Goal: Information Seeking & Learning: Learn about a topic

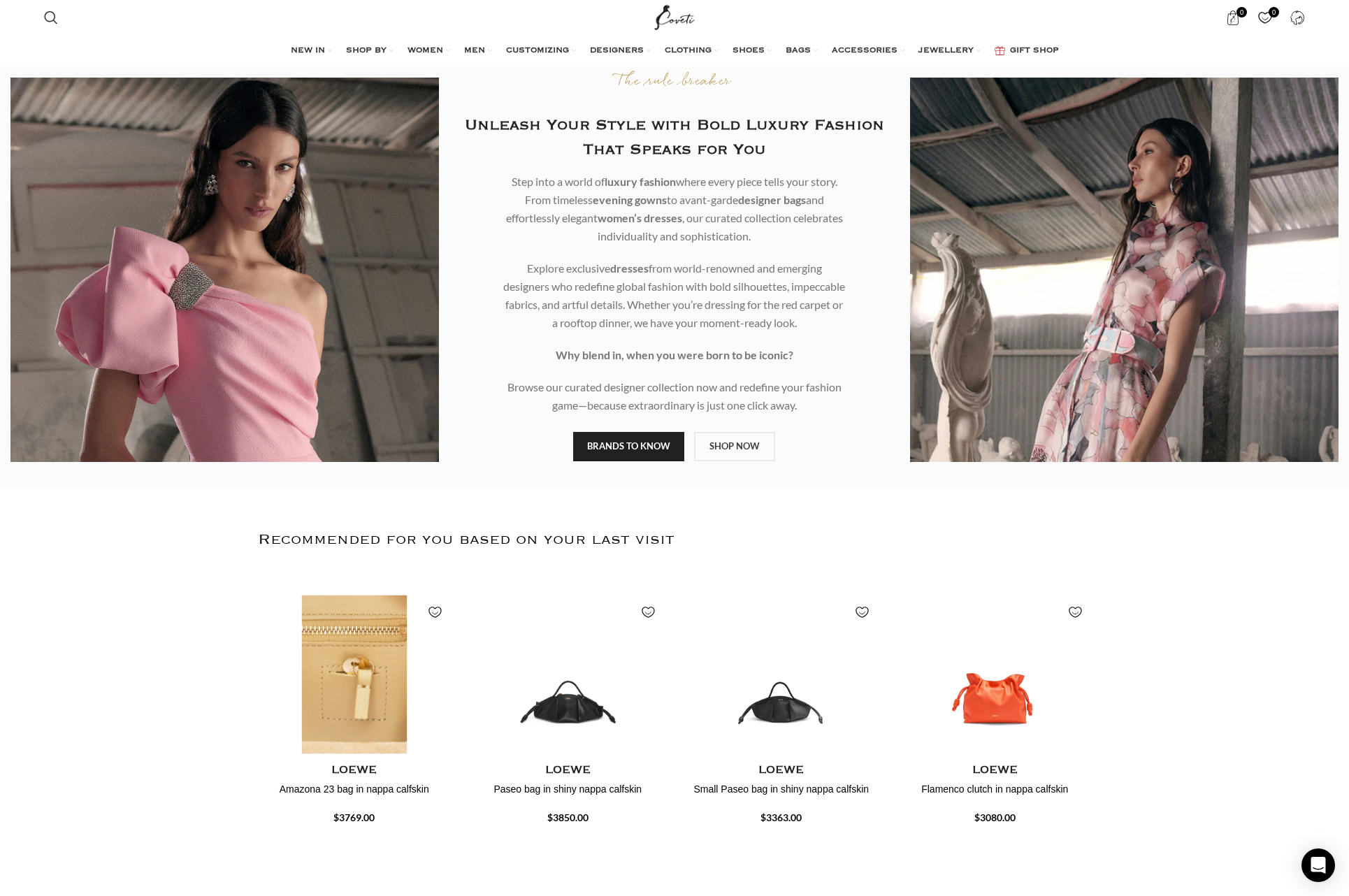
click at [356, 685] on img "1 / 4" at bounding box center [355, 674] width 198 height 172
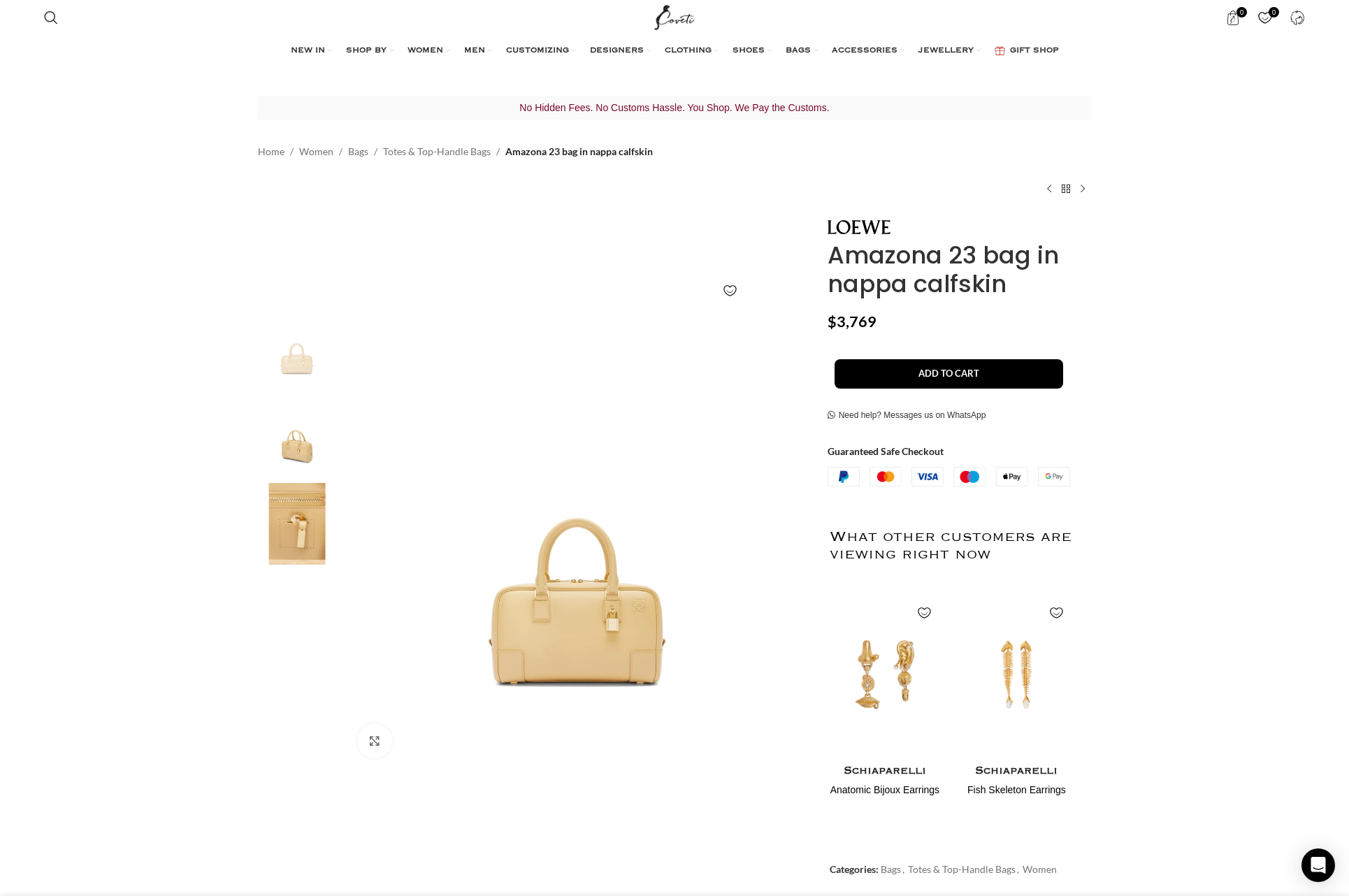
click at [306, 501] on img at bounding box center [297, 524] width 85 height 82
click at [302, 515] on img "3 / 3" at bounding box center [297, 524] width 85 height 82
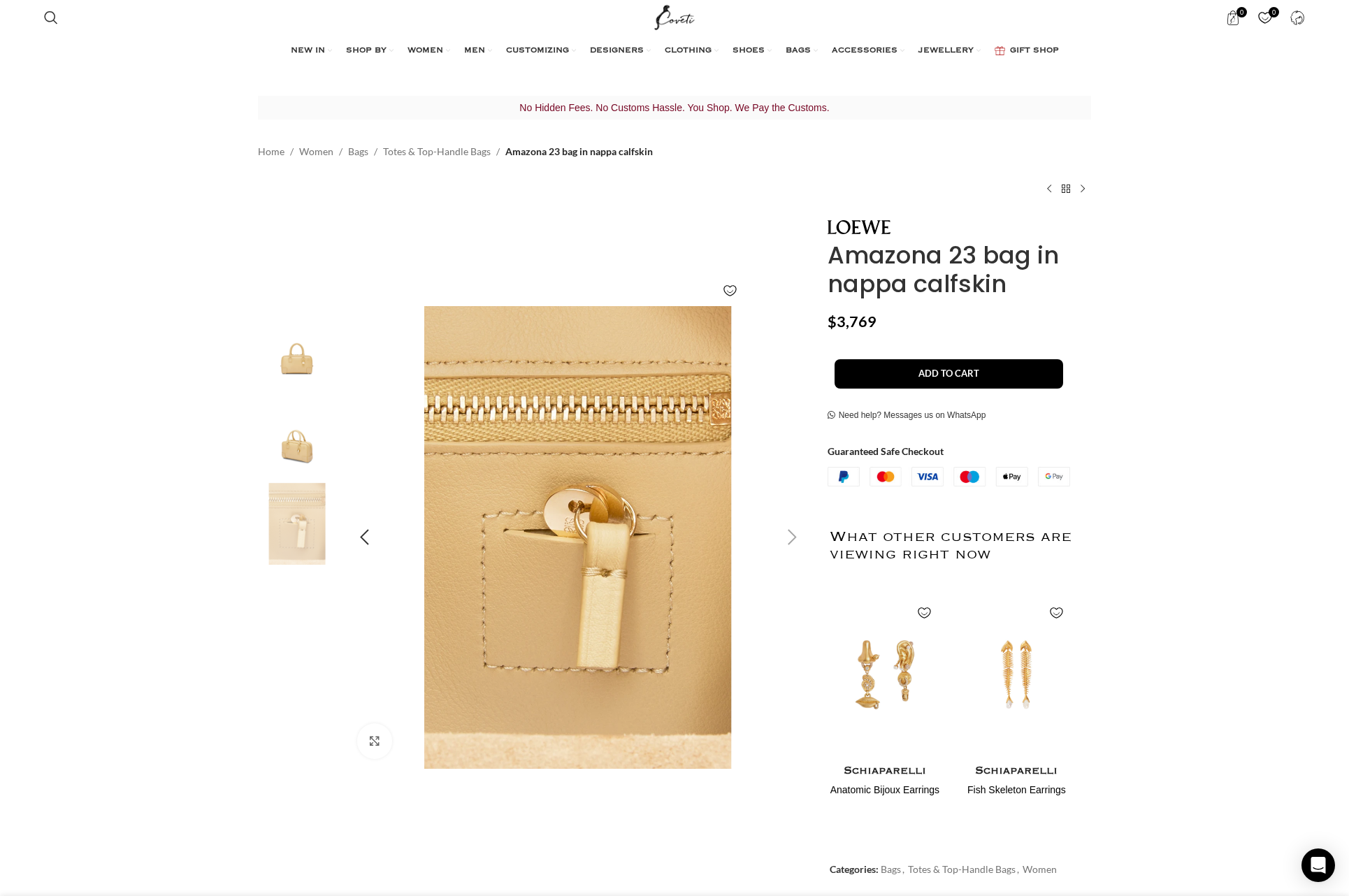
scroll to position [0, 147]
click at [315, 369] on img "1 / 3" at bounding box center [297, 347] width 85 height 82
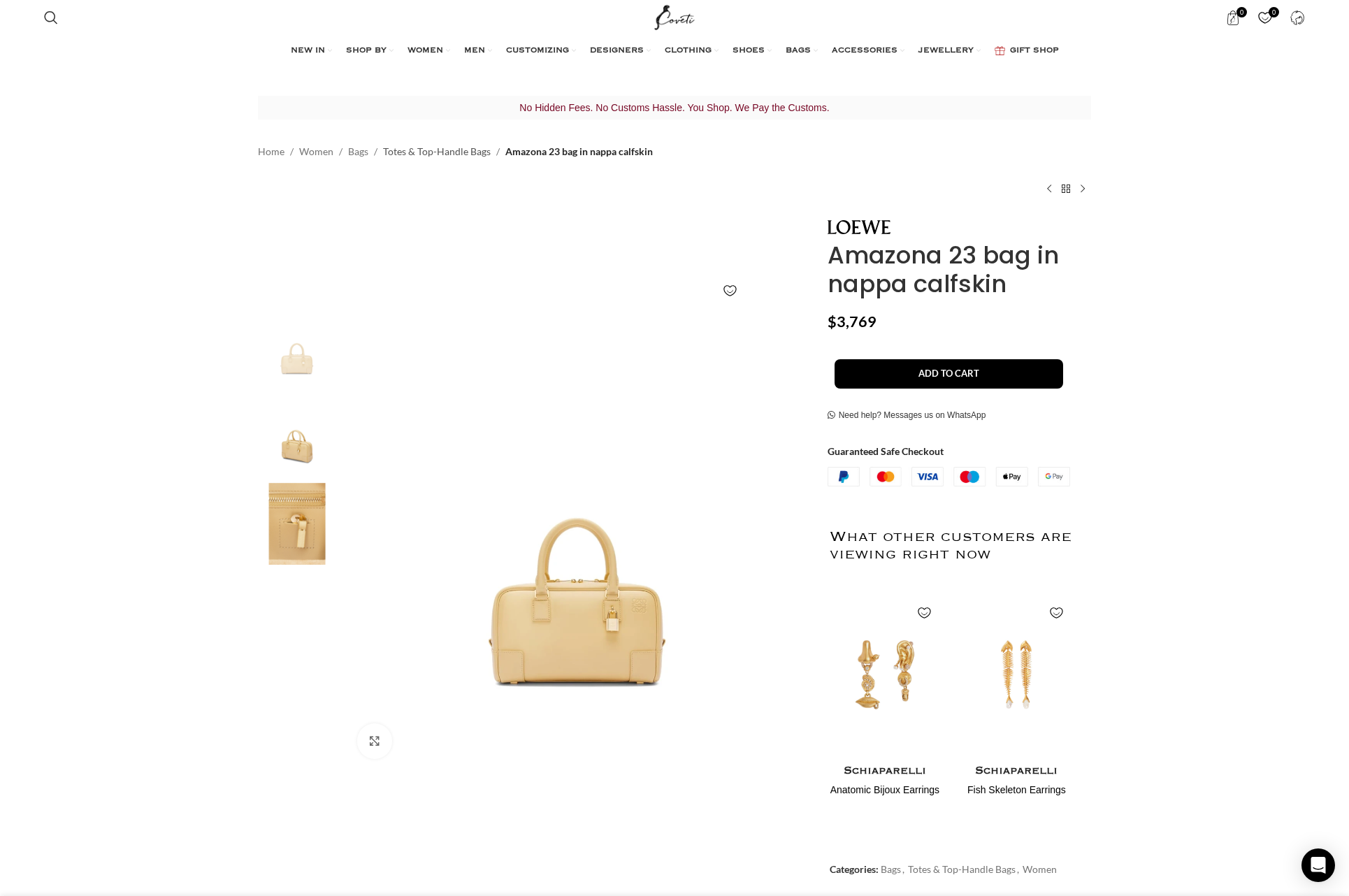
click at [453, 153] on link "Totes & Top-Handle Bags" at bounding box center [437, 151] width 107 height 15
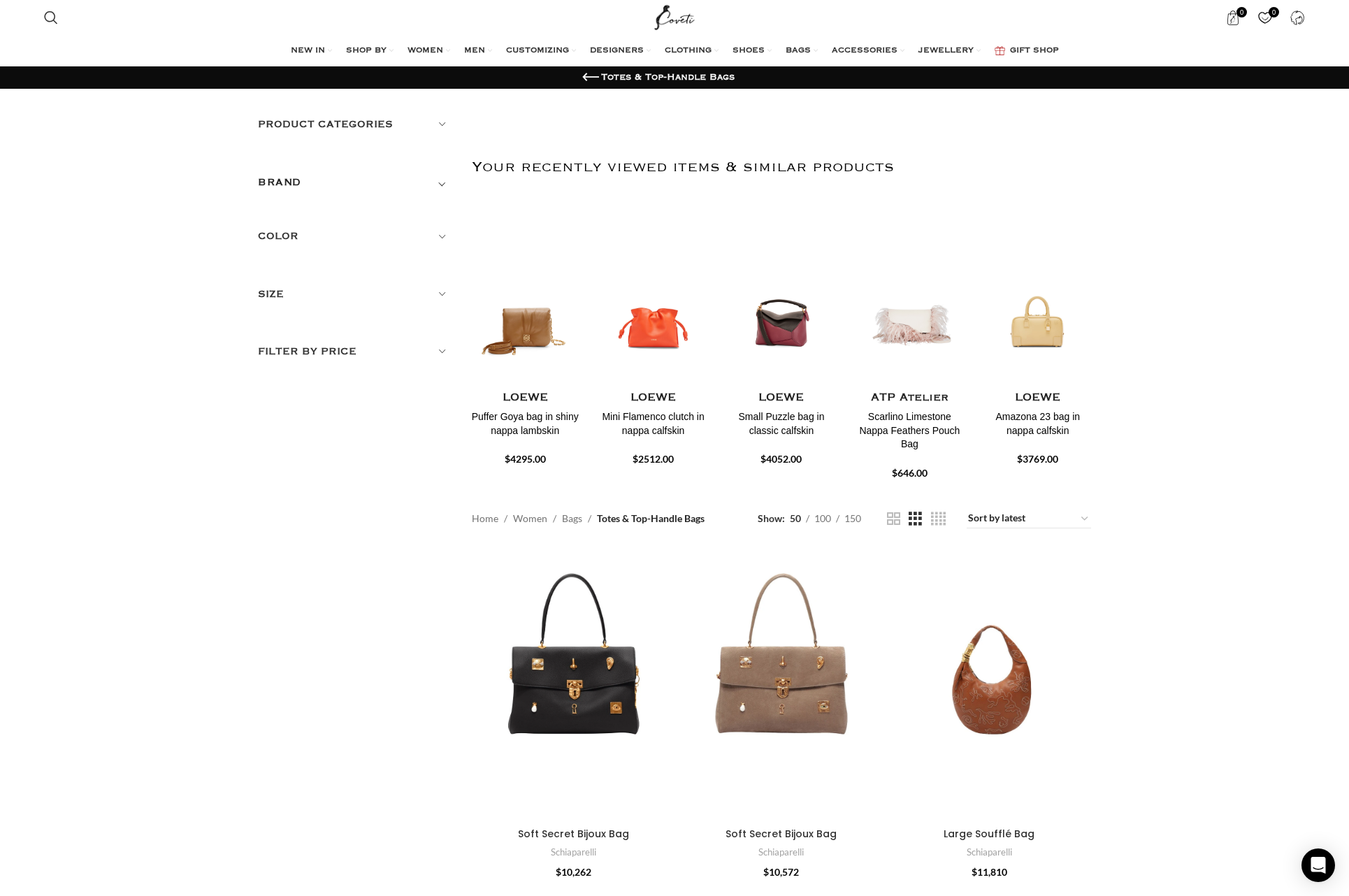
click at [446, 183] on span "Toggle filter" at bounding box center [442, 182] width 17 height 17
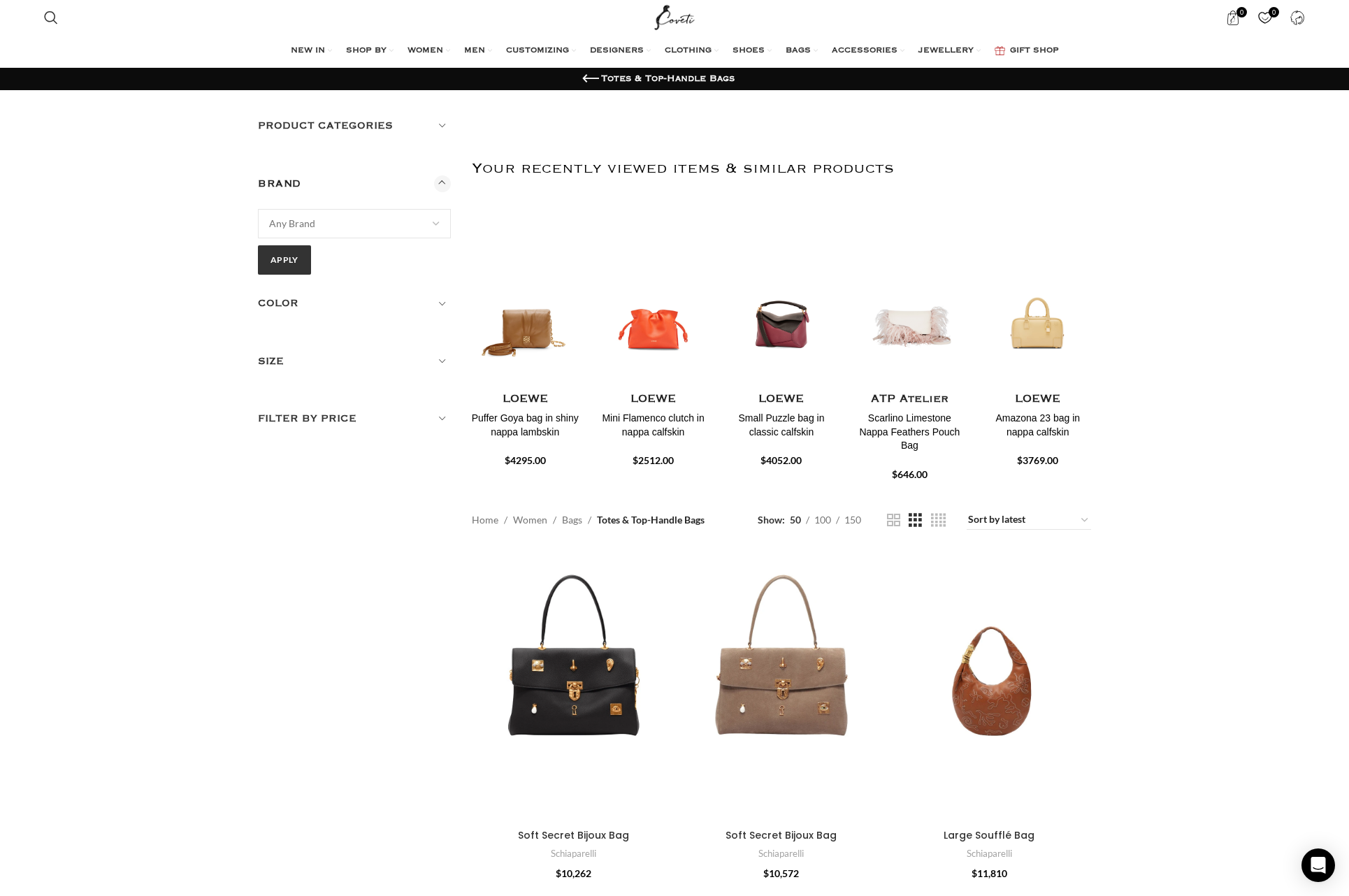
click at [437, 221] on span at bounding box center [436, 224] width 29 height 29
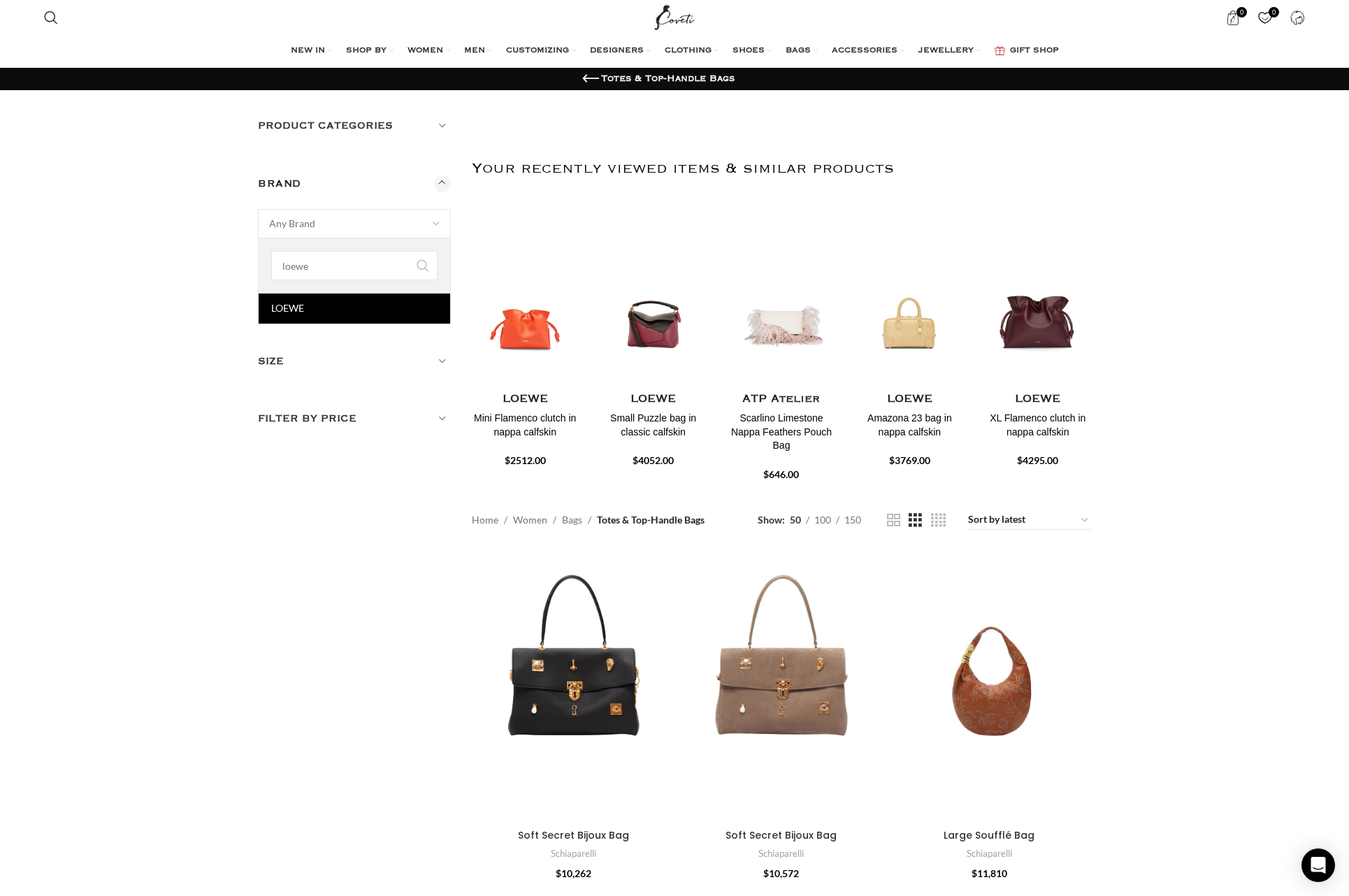
type input "loewe"
select select "loewe"
click at [282, 251] on button "Apply" at bounding box center [284, 260] width 53 height 29
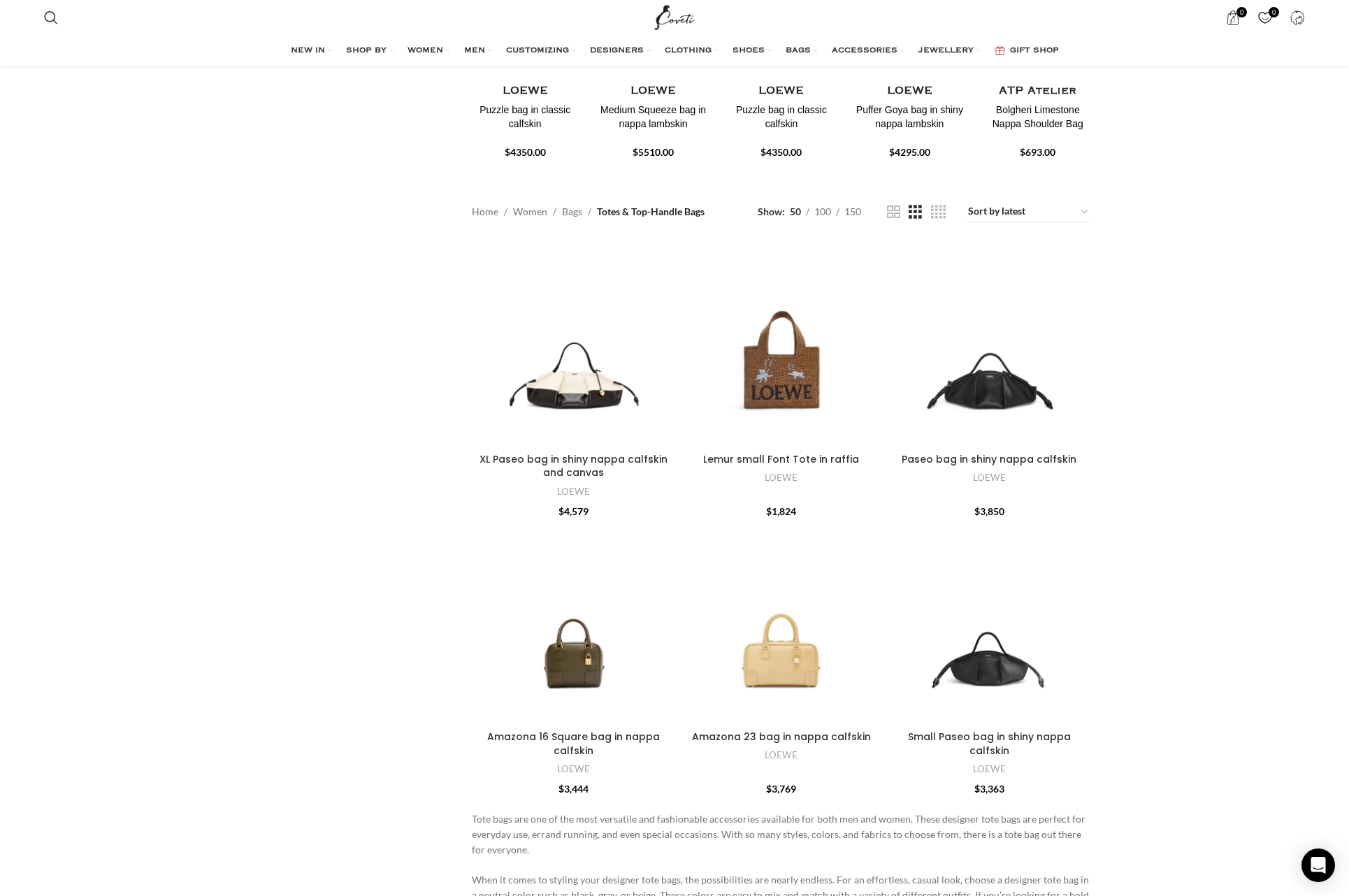
scroll to position [326, 0]
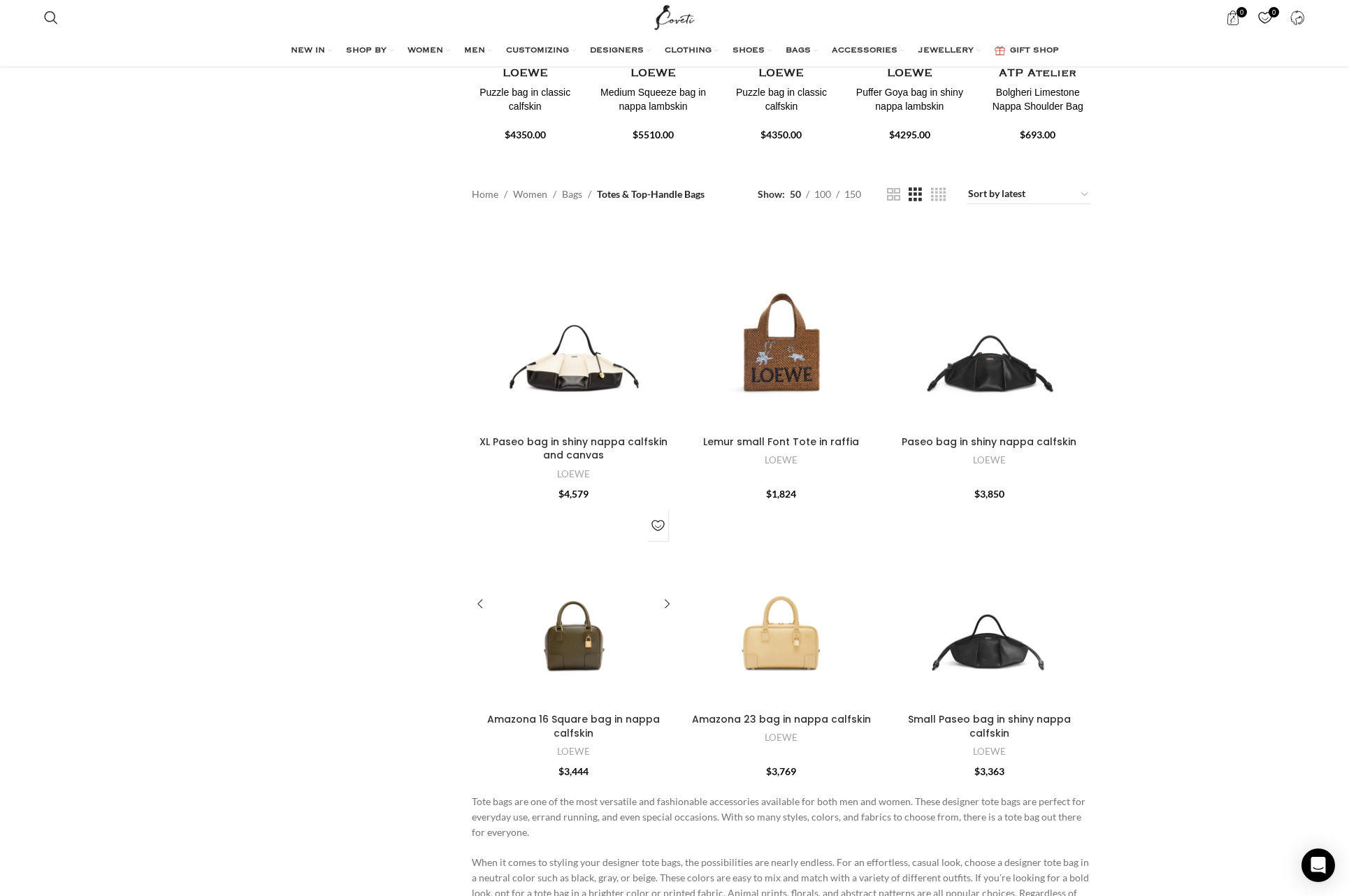
click at [598, 635] on div "Amazona 16 Square bag in nappa calfskin" at bounding box center [573, 604] width 67 height 204
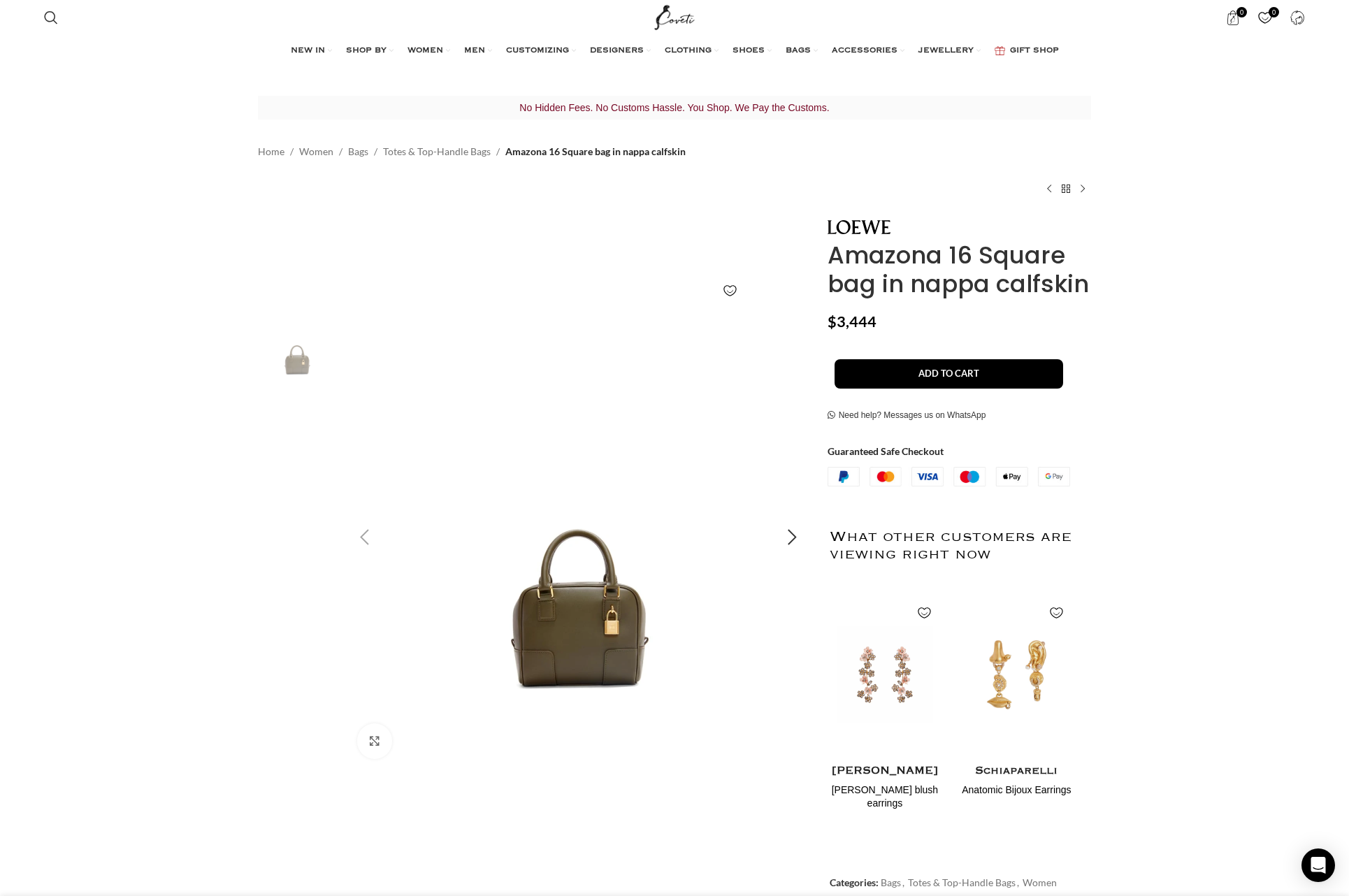
click at [574, 622] on img "1 / 3" at bounding box center [578, 538] width 463 height 463
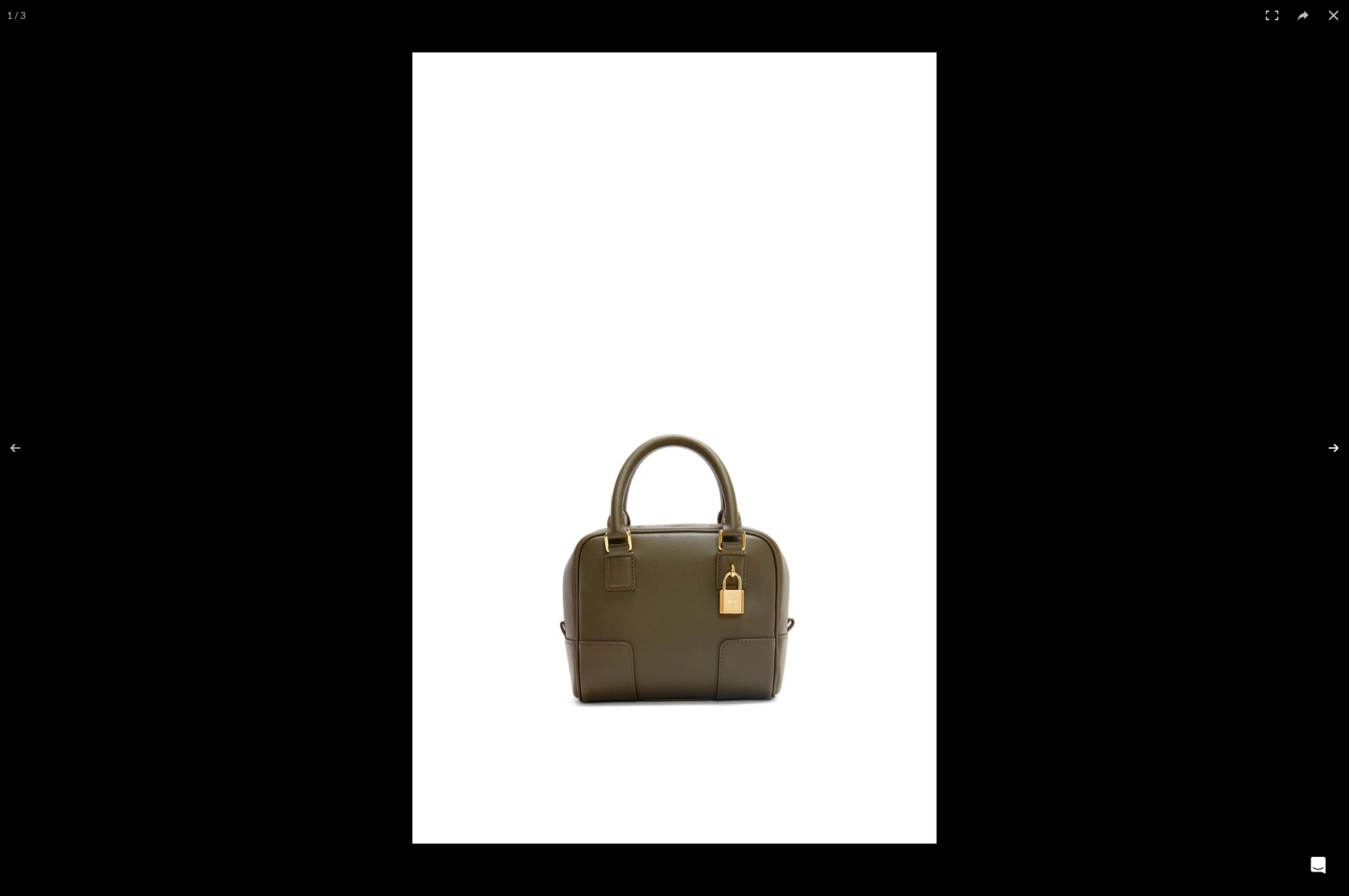
click at [1330, 446] on button at bounding box center [1325, 448] width 49 height 70
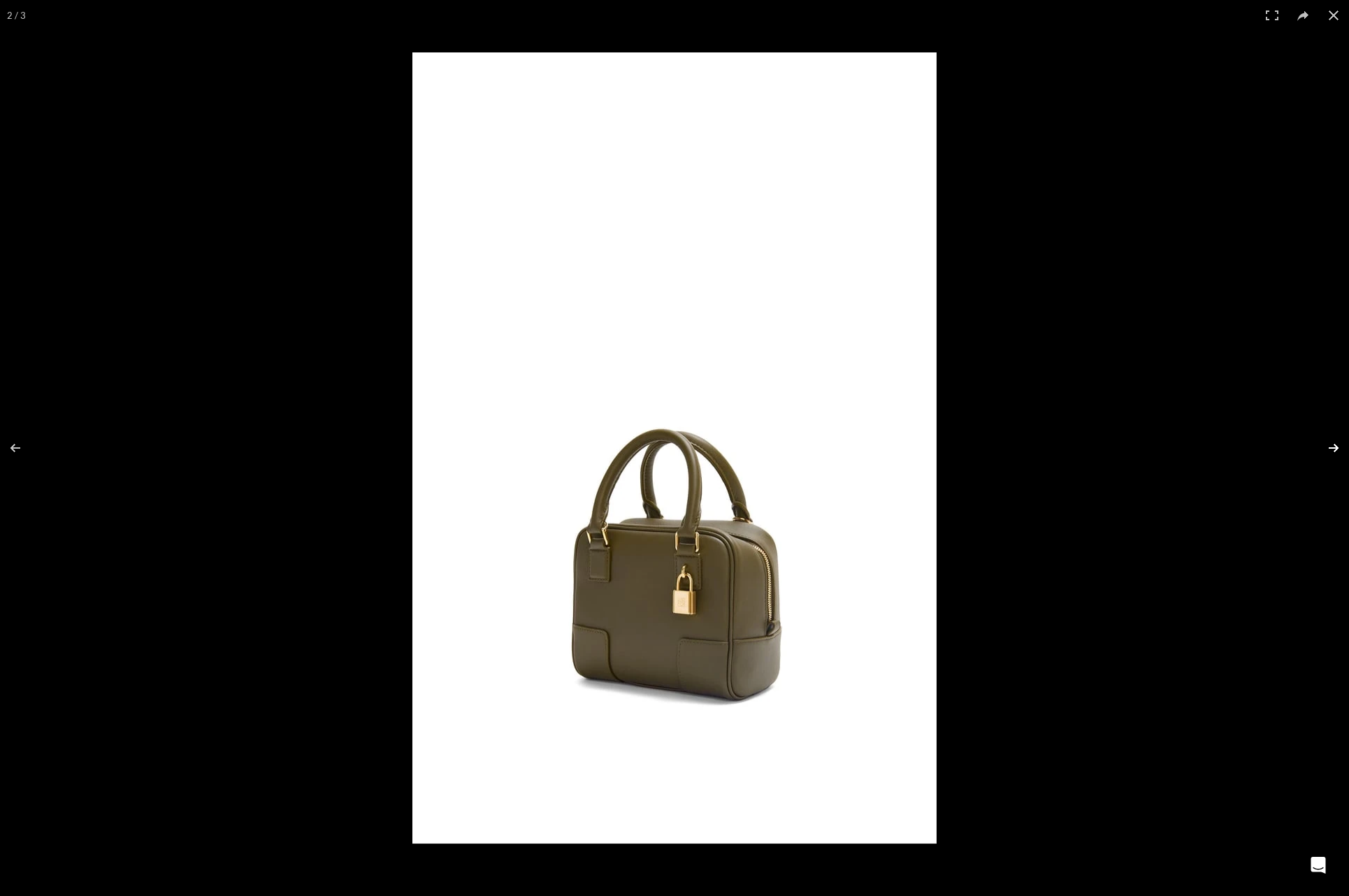
scroll to position [0, 147]
click at [1330, 448] on button at bounding box center [1325, 448] width 49 height 70
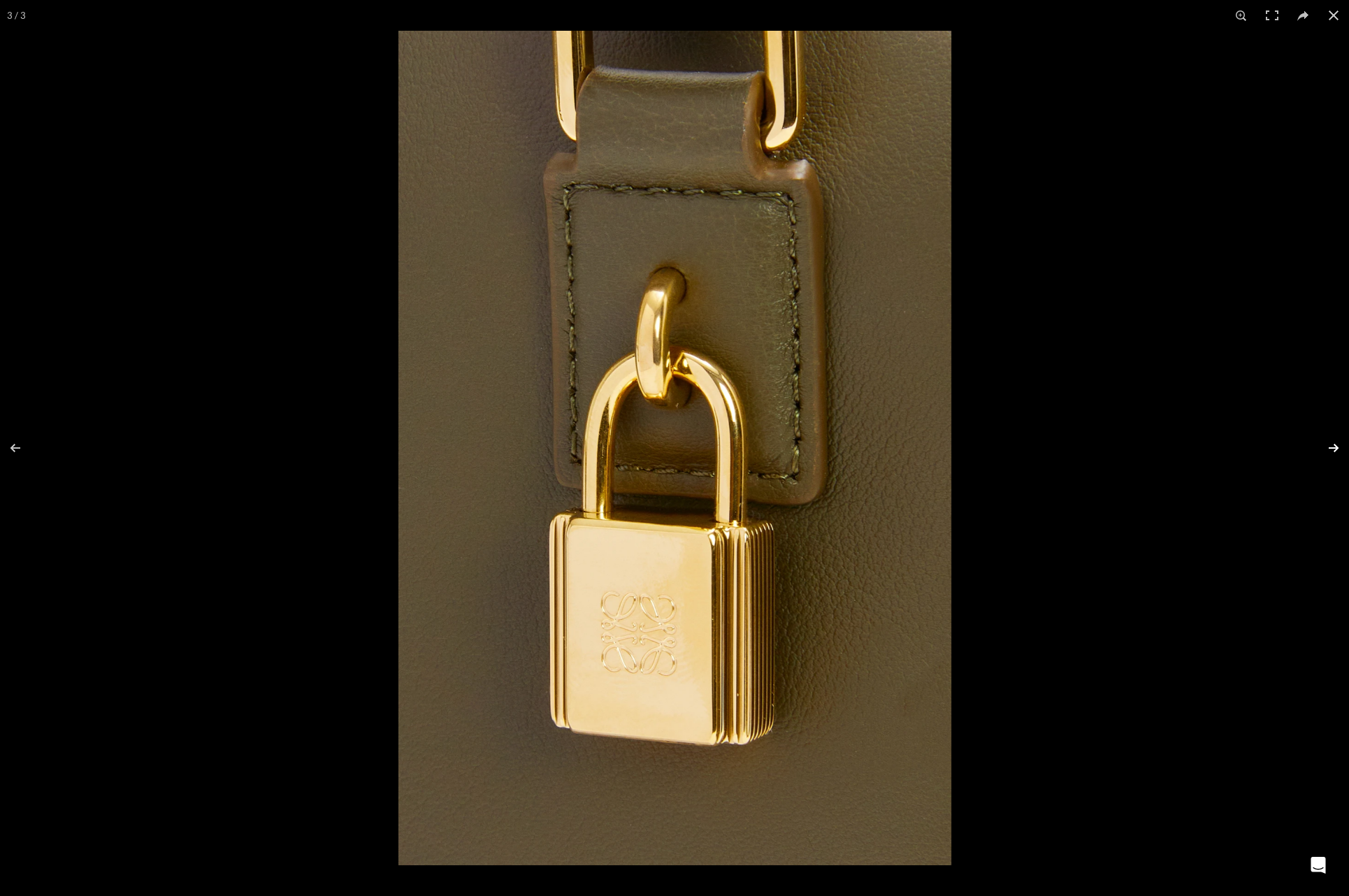
click at [1338, 451] on button at bounding box center [1325, 448] width 49 height 70
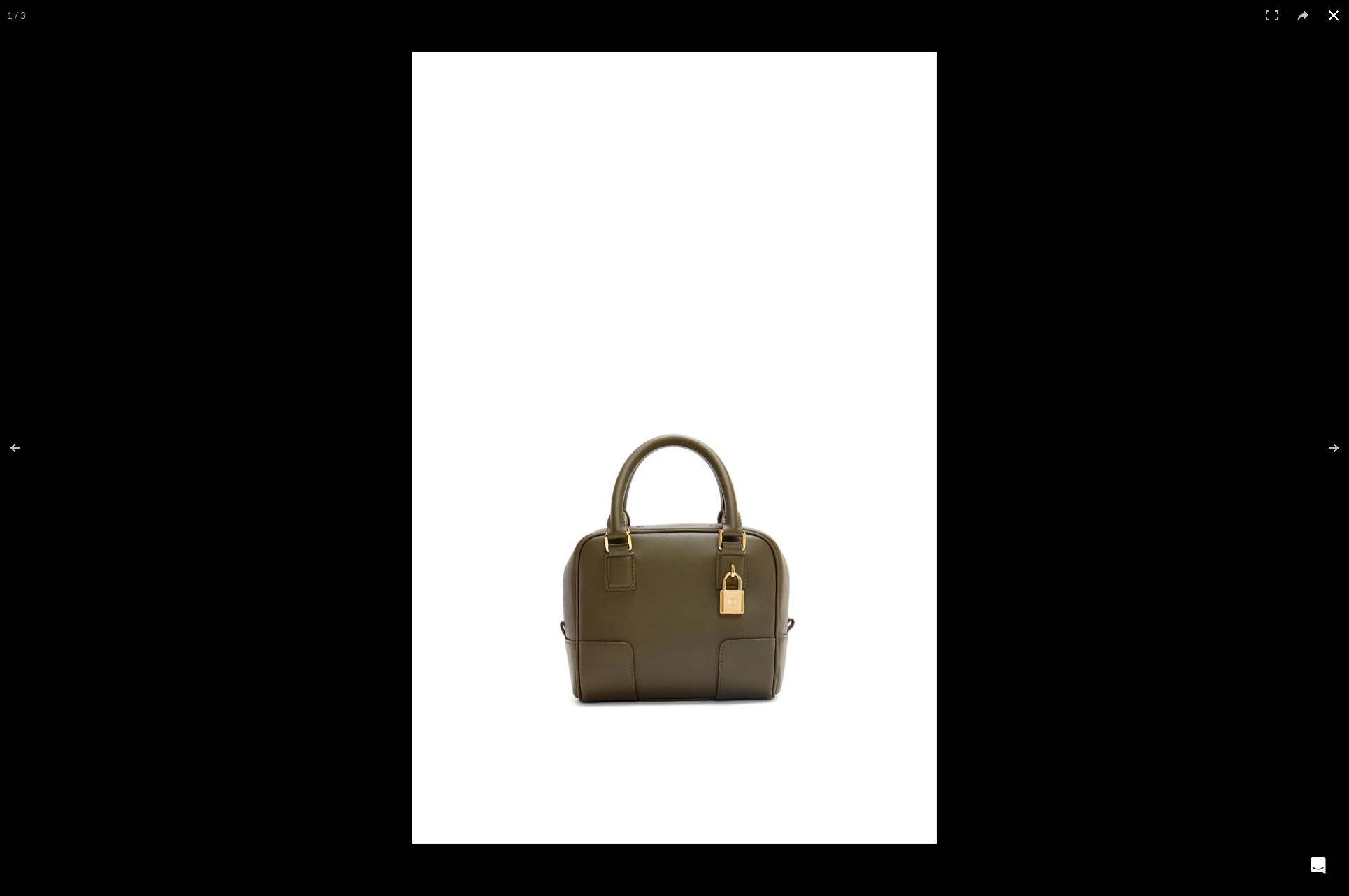
click at [1338, 17] on button at bounding box center [1334, 15] width 31 height 31
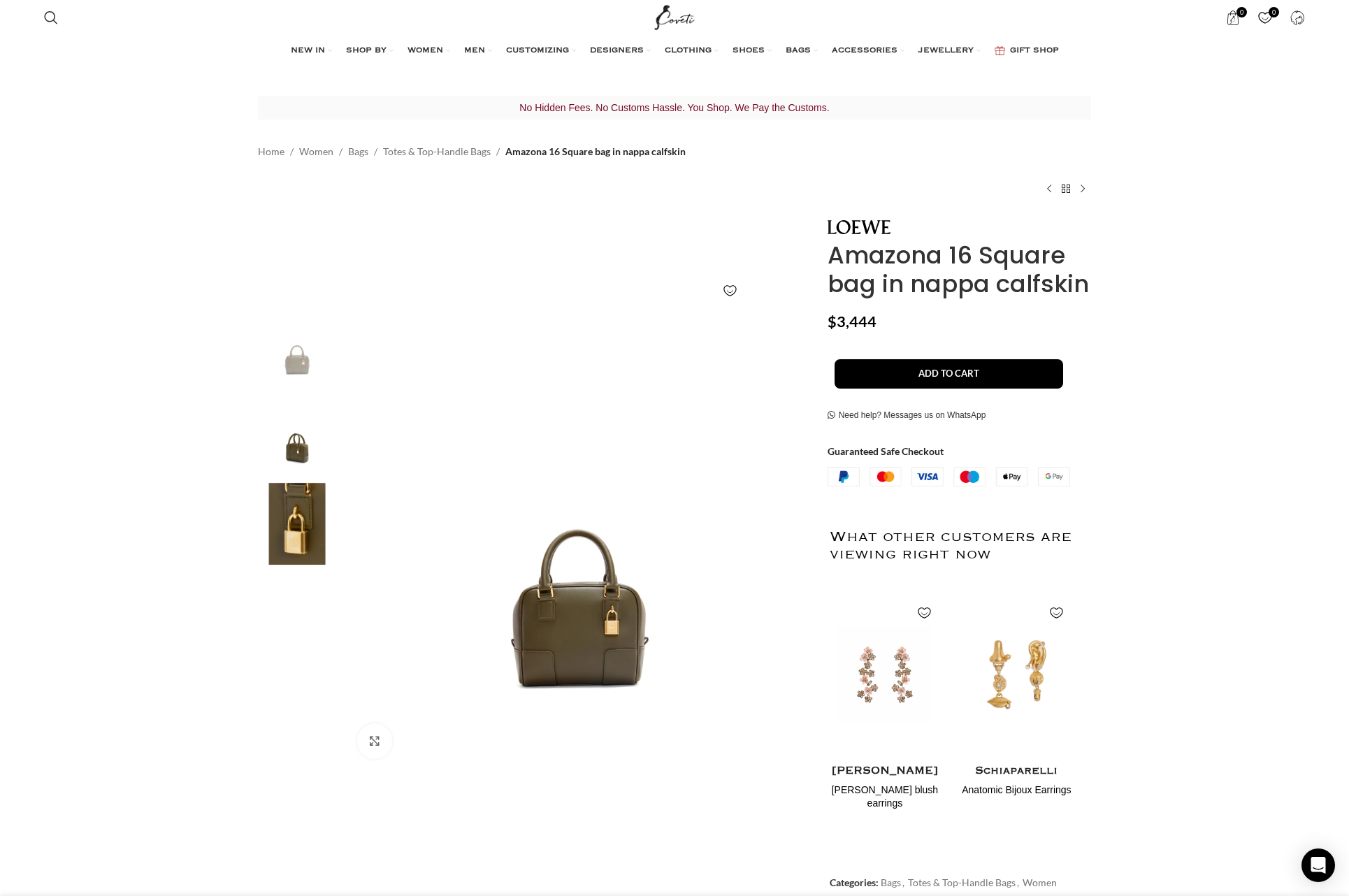
scroll to position [0, 294]
click at [577, 602] on img "1 / 3" at bounding box center [578, 538] width 463 height 463
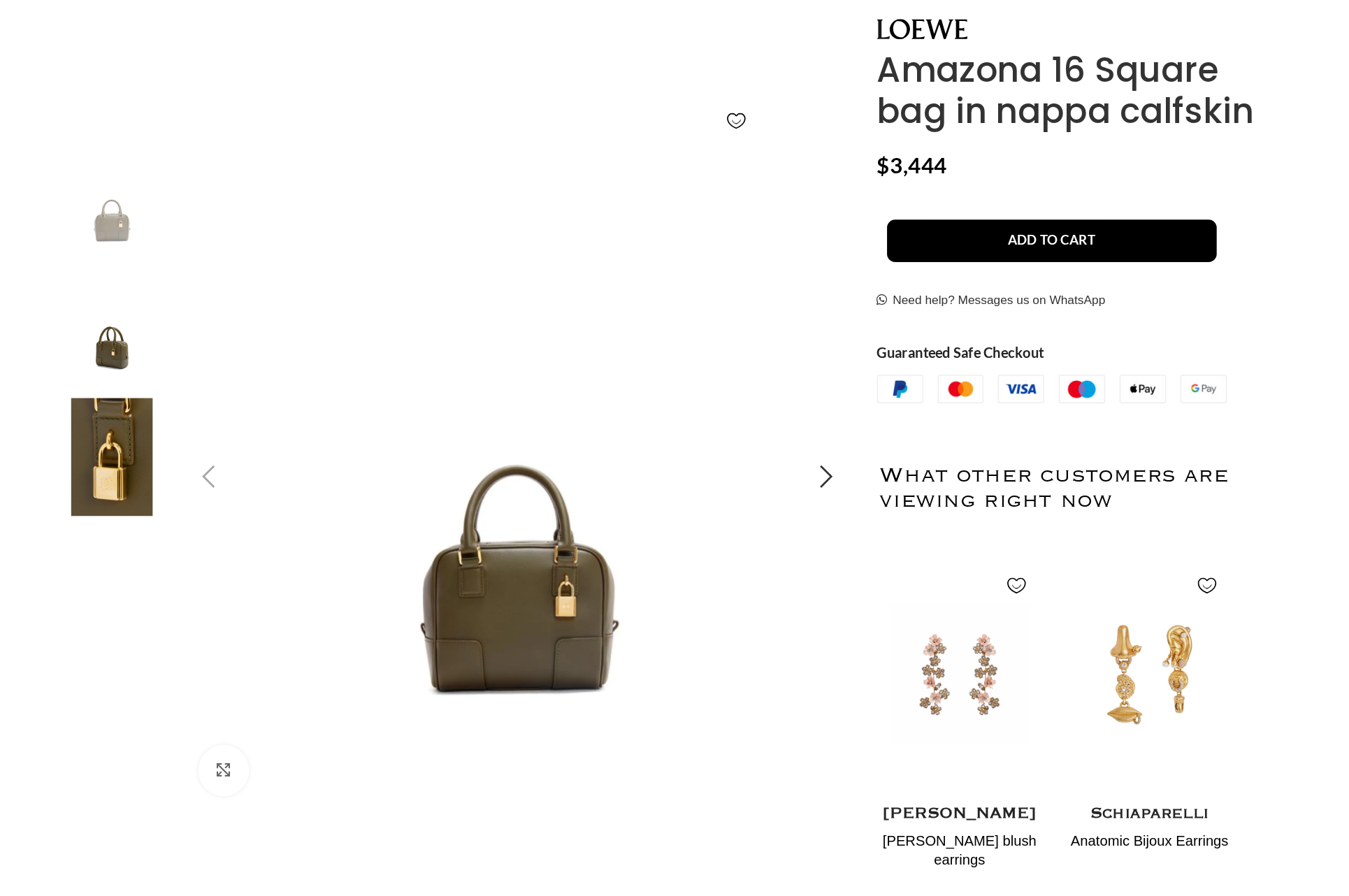
click at [634, 637] on img "1 / 3" at bounding box center [578, 538] width 463 height 463
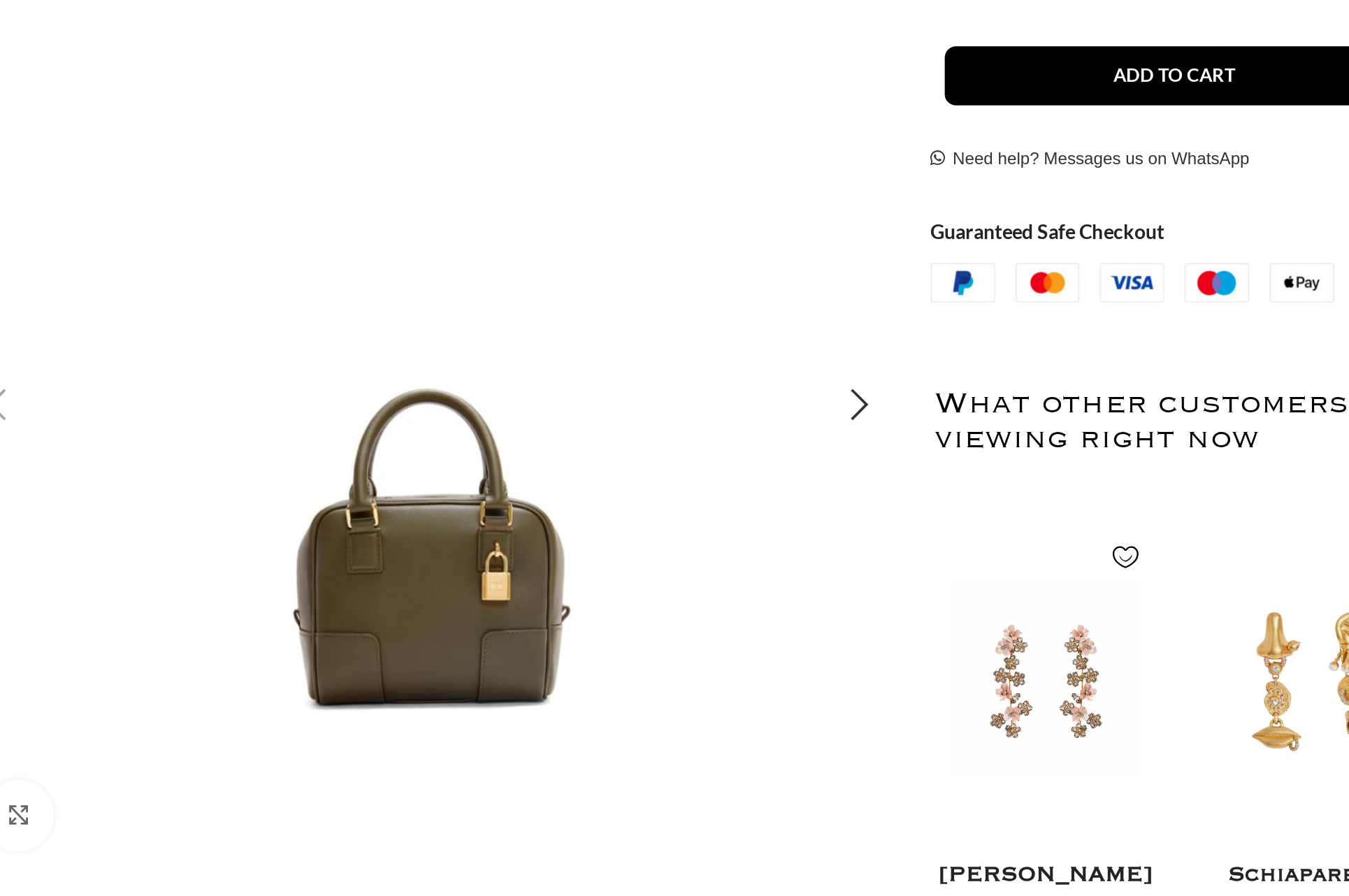
click at [618, 646] on img "1 / 3" at bounding box center [578, 538] width 463 height 463
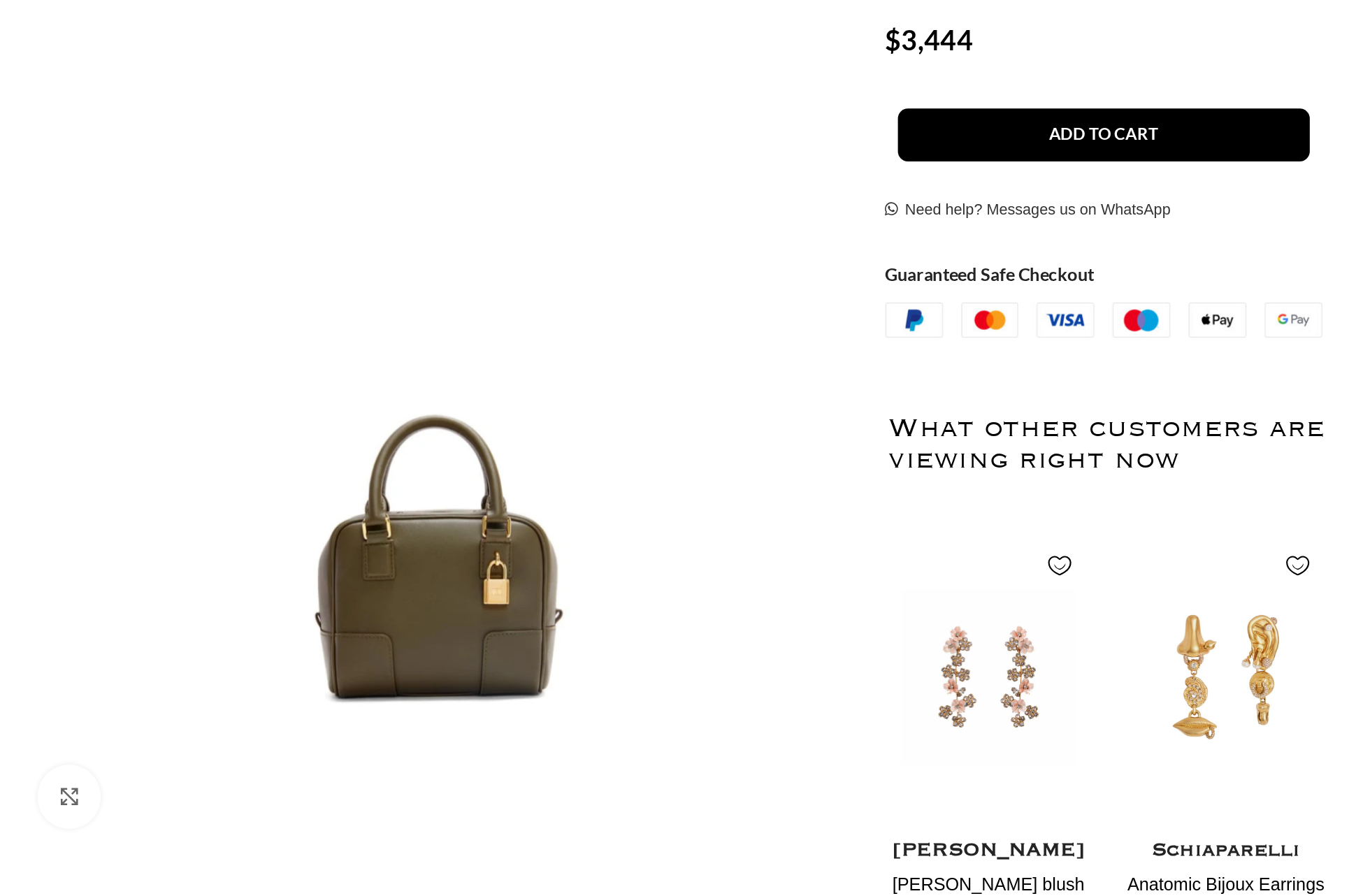
scroll to position [0, 442]
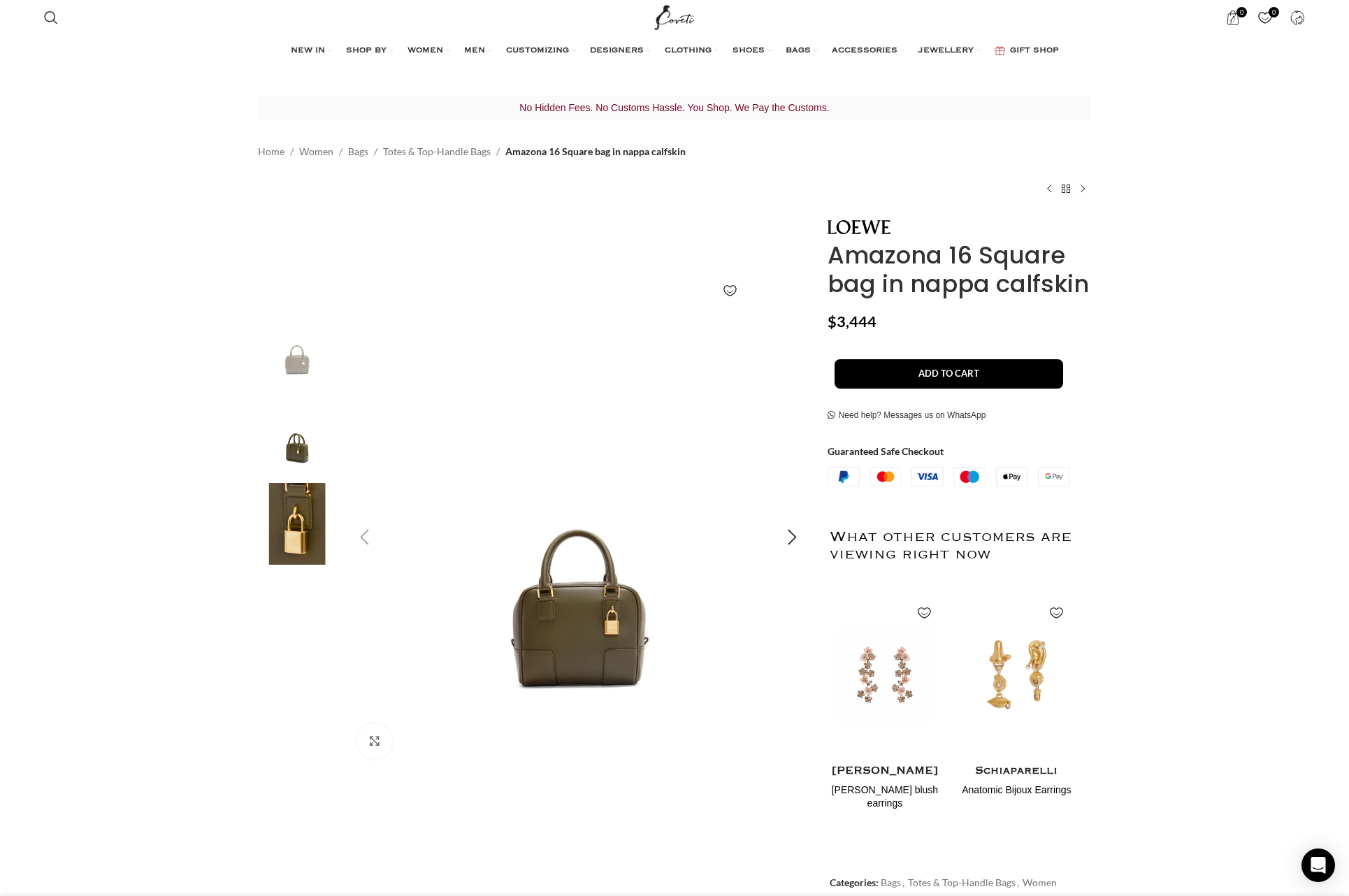
click at [561, 629] on img "1 / 3" at bounding box center [578, 538] width 463 height 463
